Goal: Find specific page/section: Find specific page/section

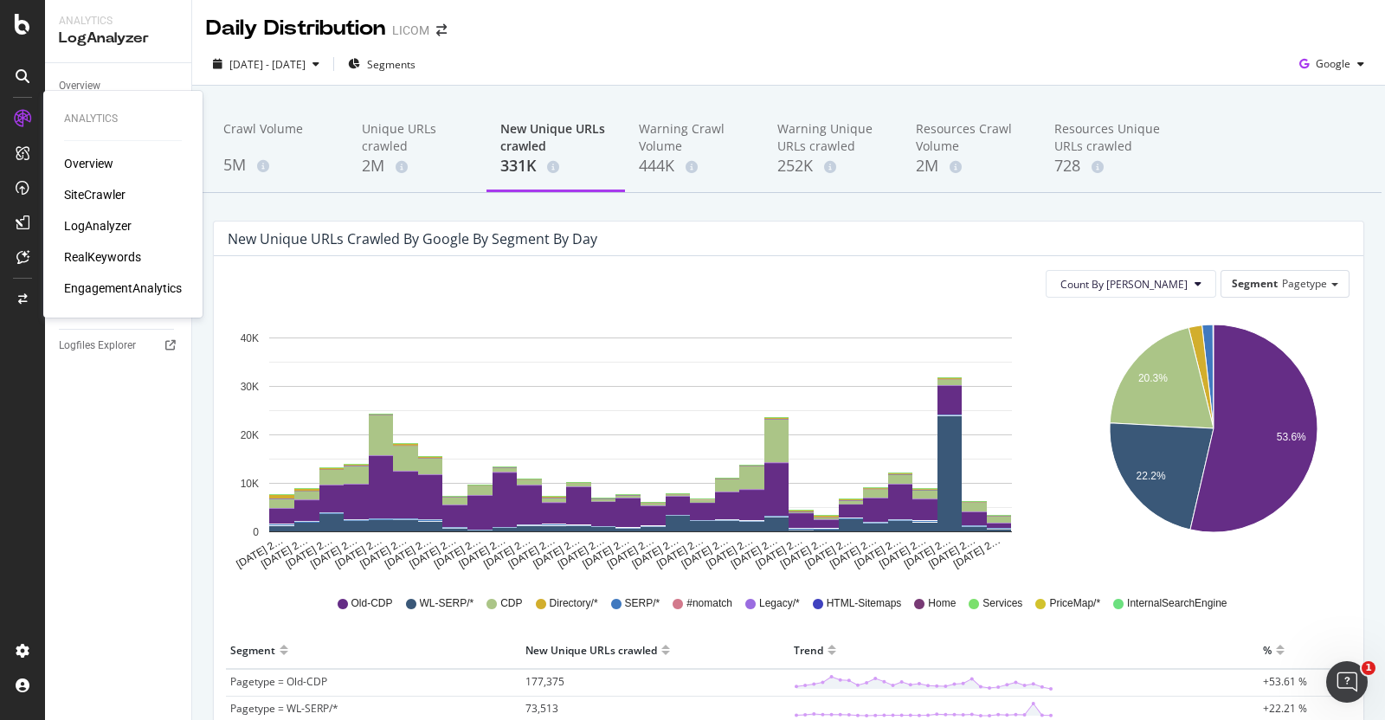
click at [94, 197] on div "SiteCrawler" at bounding box center [94, 194] width 61 height 17
